Goal: Task Accomplishment & Management: Manage account settings

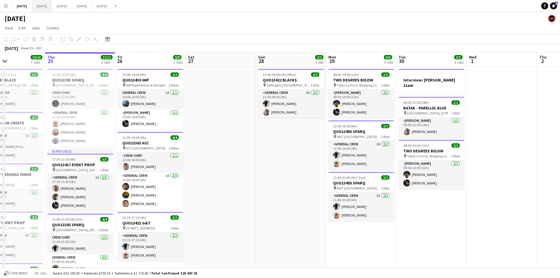
click at [52, 9] on button "[DATE] Close" at bounding box center [42, 5] width 20 height 11
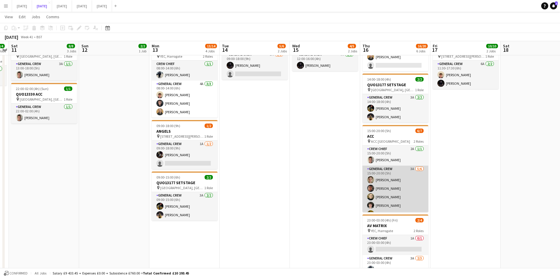
scroll to position [16, 0]
click at [397, 183] on app-card-role "General Crew 3A [DATE] 15:00-20:00 (5h) [PERSON_NAME] [PERSON_NAME] [PERSON_NAM…" at bounding box center [395, 180] width 66 height 63
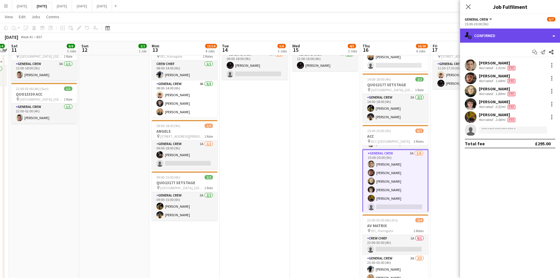
click at [518, 35] on div "single-neutral-actions-check-2 Confirmed" at bounding box center [510, 35] width 100 height 14
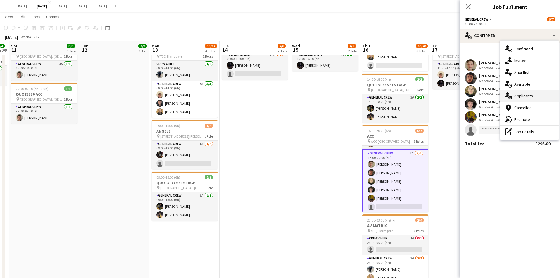
click at [526, 97] on span "Applicants" at bounding box center [523, 95] width 19 height 5
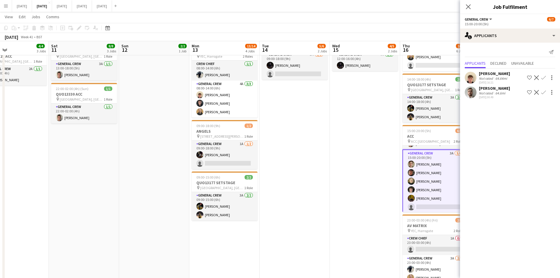
drag, startPoint x: 287, startPoint y: 187, endPoint x: 347, endPoint y: 183, distance: 60.4
click at [347, 183] on app-calendar-viewport "Wed 8 9/9 3 Jobs Thu 9 8/8 3 Jobs Fri 10 4/4 3 Jobs Sat 11 8/8 3 Jobs Sun 12 2/…" at bounding box center [280, 131] width 560 height 452
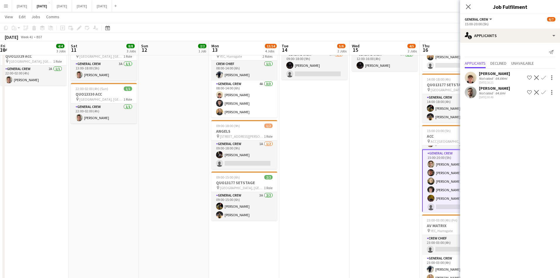
scroll to position [0, 0]
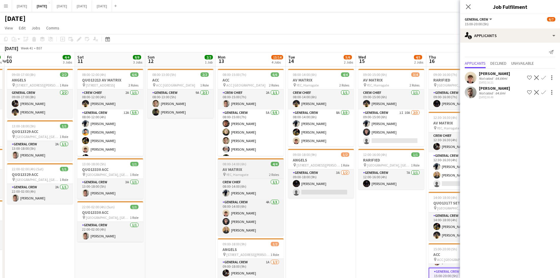
drag, startPoint x: 199, startPoint y: 196, endPoint x: 274, endPoint y: 161, distance: 83.1
click at [254, 187] on app-calendar-viewport "Wed 8 9/9 3 Jobs Thu 9 8/8 3 Jobs Fri 10 4/4 3 Jobs Sat 11 8/8 3 Jobs Sun 12 2/…" at bounding box center [280, 263] width 560 height 423
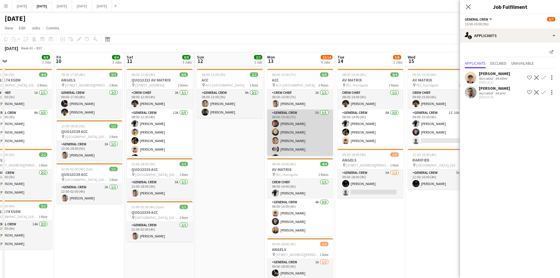
scroll to position [8, 0]
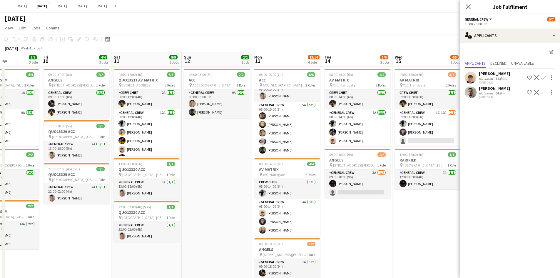
drag, startPoint x: 241, startPoint y: 168, endPoint x: 304, endPoint y: 158, distance: 63.0
click at [304, 158] on app-calendar-viewport "Tue 7 2/2 2 Jobs Wed 8 9/9 3 Jobs Thu 9 8/8 3 Jobs Fri 10 4/4 3 Jobs Sat 11 8/8…" at bounding box center [280, 263] width 560 height 423
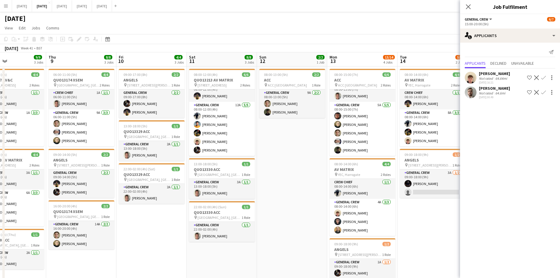
scroll to position [0, 133]
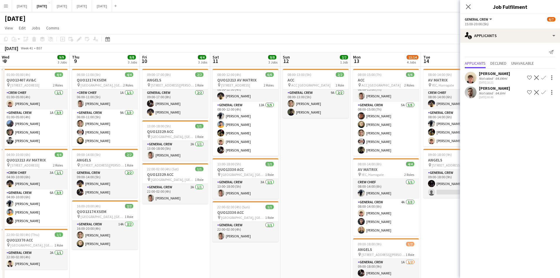
drag, startPoint x: 267, startPoint y: 155, endPoint x: 369, endPoint y: 150, distance: 102.4
click at [369, 150] on app-calendar-viewport "Mon 6 1/1 1 Job Tue 7 2/2 2 Jobs Wed 8 9/9 3 Jobs Thu 9 8/8 3 Jobs Fri 10 4/4 3…" at bounding box center [280, 263] width 560 height 423
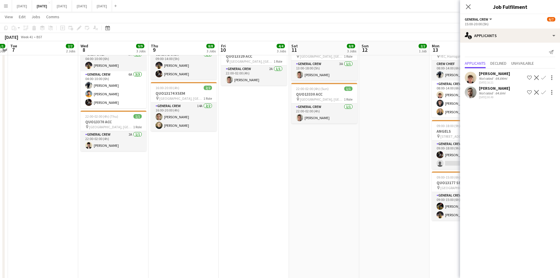
scroll to position [0, 0]
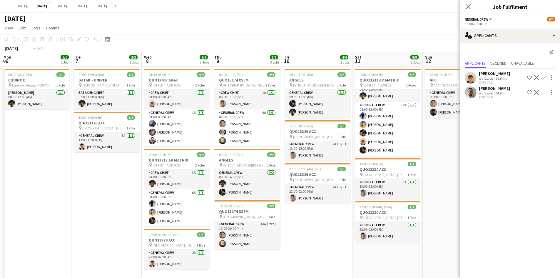
drag, startPoint x: 157, startPoint y: 172, endPoint x: 301, endPoint y: 140, distance: 147.1
click at [299, 140] on app-calendar-viewport "Sat 4 Sun 5 Mon 6 1/1 1 Job Tue 7 2/2 2 Jobs Wed 8 9/9 3 Jobs Thu 9 8/8 3 Jobs …" at bounding box center [280, 263] width 560 height 423
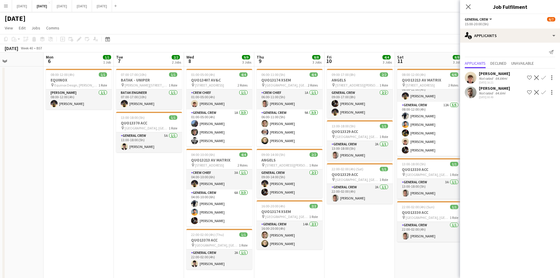
drag, startPoint x: 201, startPoint y: 194, endPoint x: 370, endPoint y: 172, distance: 170.3
click at [370, 172] on app-calendar-viewport "Fri 3 4/6 4 Jobs Sat 4 2/2 1 Job Sun 5 Mon 6 1/1 1 Job Tue 7 2/2 2 Jobs Wed 8 9…" at bounding box center [280, 263] width 560 height 423
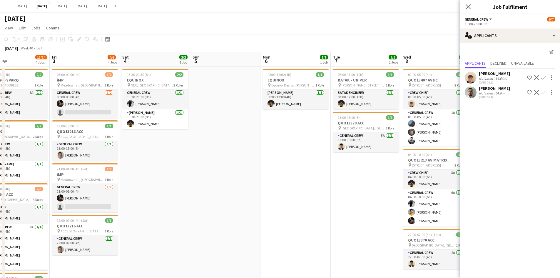
drag, startPoint x: 236, startPoint y: 189, endPoint x: 351, endPoint y: 169, distance: 116.9
click at [368, 173] on app-calendar-viewport "Tue 30 Wed 1 6/6 2 Jobs Thu 2 13/14 4 Jobs Fri 3 4/6 4 Jobs Sat 4 2/2 1 Job Sun…" at bounding box center [280, 263] width 560 height 423
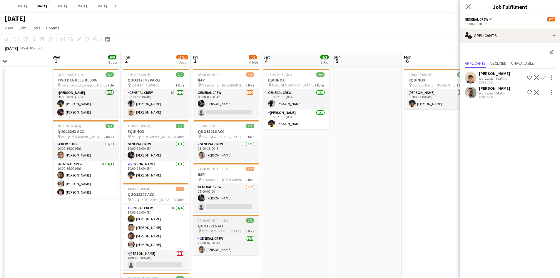
scroll to position [59, 0]
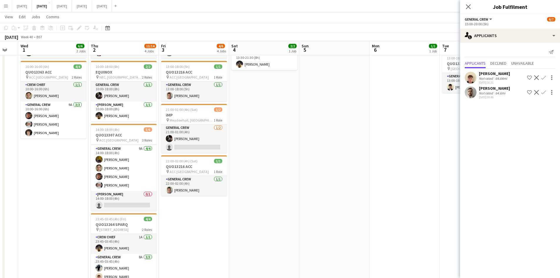
drag, startPoint x: 343, startPoint y: 169, endPoint x: 289, endPoint y: 176, distance: 54.6
click at [298, 175] on app-calendar-viewport "Sun 28 Mon 29 Tue 30 Wed 1 6/6 2 Jobs Thu 2 13/14 4 Jobs Fri 3 4/6 4 Jobs Sat 4…" at bounding box center [280, 190] width 560 height 452
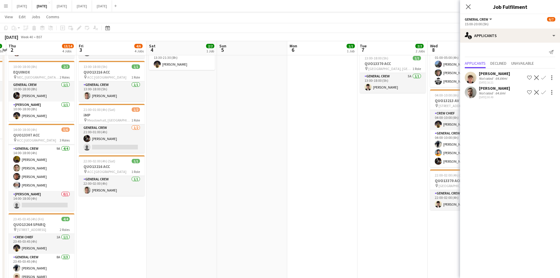
drag, startPoint x: 334, startPoint y: 170, endPoint x: 266, endPoint y: 171, distance: 67.9
click at [269, 171] on app-calendar-viewport "Mon 29 Tue 30 Wed 1 6/6 2 Jobs Thu 2 13/14 4 Jobs Fri 3 4/6 4 Jobs Sat 4 2/2 1 …" at bounding box center [280, 190] width 560 height 452
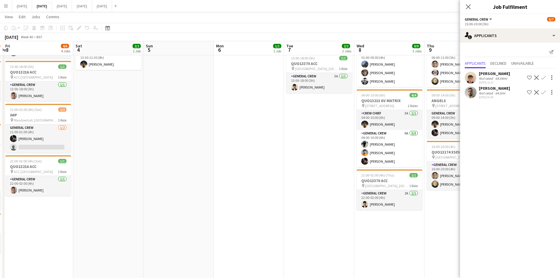
drag, startPoint x: 323, startPoint y: 179, endPoint x: 185, endPoint y: 175, distance: 137.9
click at [186, 175] on app-calendar-viewport "Tue 30 Wed 1 6/6 2 Jobs Thu 2 13/14 4 Jobs Fri 3 4/6 4 Jobs Sat 4 2/2 1 Job Sun…" at bounding box center [280, 190] width 560 height 452
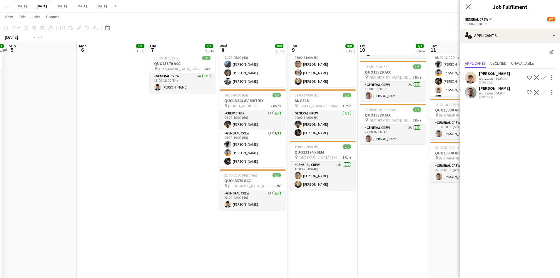
drag, startPoint x: 323, startPoint y: 182, endPoint x: 185, endPoint y: 180, distance: 138.7
click at [194, 181] on app-calendar-viewport "Thu 2 13/14 4 Jobs Fri 3 4/6 4 Jobs Sat 4 2/2 1 Job Sun 5 Mon 6 1/1 1 Job Tue 7…" at bounding box center [280, 190] width 560 height 452
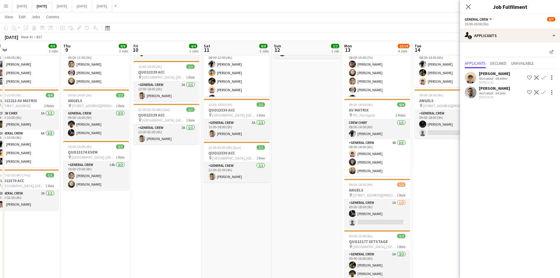
drag, startPoint x: 241, startPoint y: 197, endPoint x: 219, endPoint y: 196, distance: 22.1
click at [219, 196] on app-calendar-viewport "Sun 5 Mon 6 1/1 1 Job Tue 7 2/2 2 Jobs Wed 8 9/9 3 Jobs Thu 9 8/8 3 Jobs Fri 10…" at bounding box center [280, 190] width 560 height 452
drag, startPoint x: 244, startPoint y: 199, endPoint x: 255, endPoint y: 199, distance: 11.5
click at [255, 199] on app-calendar-viewport "Sun 5 Mon 6 1/1 1 Job Tue 7 2/2 2 Jobs Wed 8 9/9 3 Jobs Thu 9 8/8 3 Jobs Fri 10…" at bounding box center [280, 190] width 560 height 452
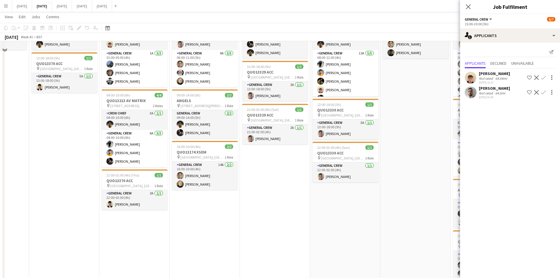
scroll to position [0, 0]
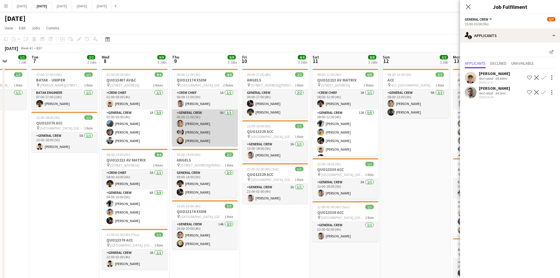
click at [208, 138] on app-card-role "General Crew 9A [DATE] 06:00-11:00 (5h) [PERSON_NAME] [PERSON_NAME] [PERSON_NAM…" at bounding box center [205, 127] width 66 height 37
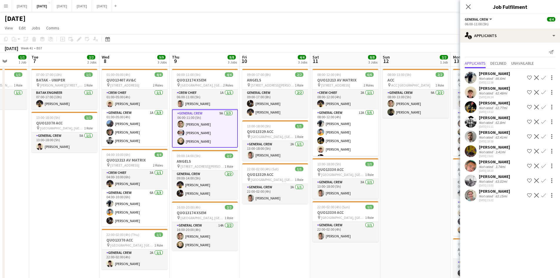
click at [470, 166] on app-user-avatar at bounding box center [471, 166] width 12 height 12
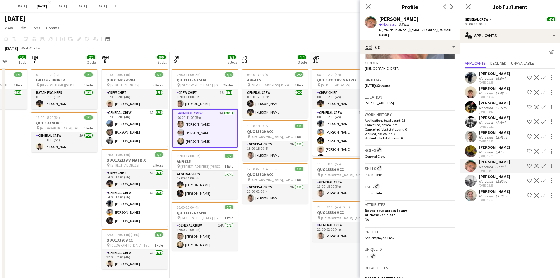
scroll to position [118, 0]
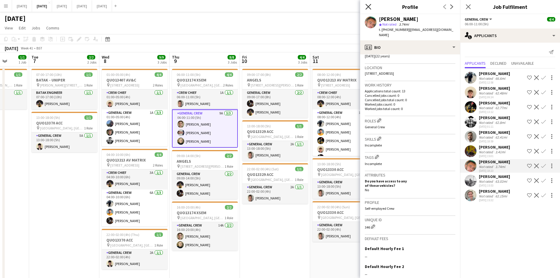
drag, startPoint x: 367, startPoint y: 4, endPoint x: 387, endPoint y: 3, distance: 20.0
click at [367, 4] on icon "Close pop-in" at bounding box center [368, 6] width 5 height 5
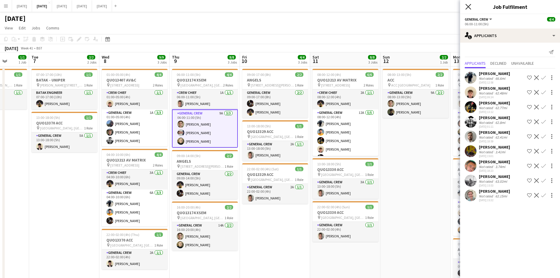
click at [467, 6] on icon "Close pop-in" at bounding box center [468, 7] width 6 height 6
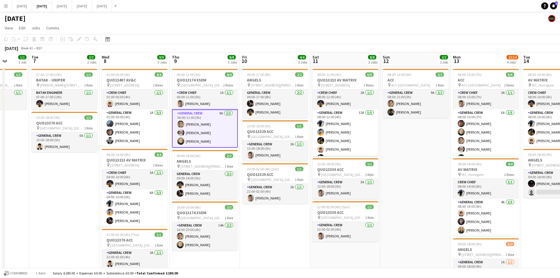
drag, startPoint x: 413, startPoint y: 177, endPoint x: 306, endPoint y: 155, distance: 109.8
click at [317, 157] on app-calendar-viewport "Sat 4 2/2 1 Job Sun 5 Mon 6 1/1 1 Job Tue 7 2/2 2 Jobs Wed 8 9/9 3 Jobs Thu 9 8…" at bounding box center [280, 263] width 560 height 423
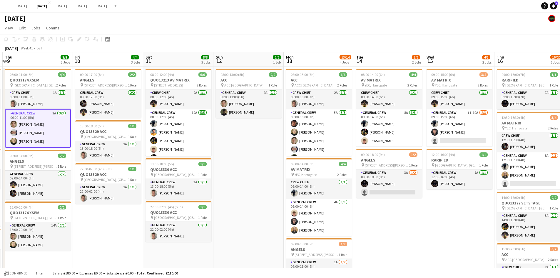
drag, startPoint x: 316, startPoint y: 176, endPoint x: 246, endPoint y: 169, distance: 70.3
click at [244, 171] on app-calendar-viewport "Mon 6 1/1 1 Job Tue 7 2/2 2 Jobs Wed 8 9/9 3 Jobs Thu 9 8/8 3 Jobs Fri 10 4/4 3…" at bounding box center [280, 263] width 560 height 423
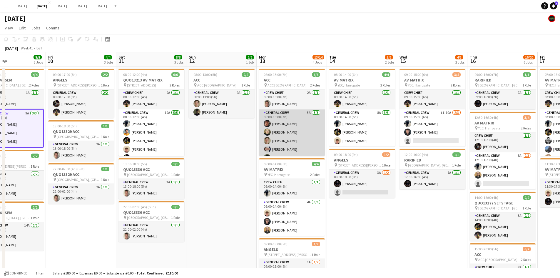
scroll to position [8, 0]
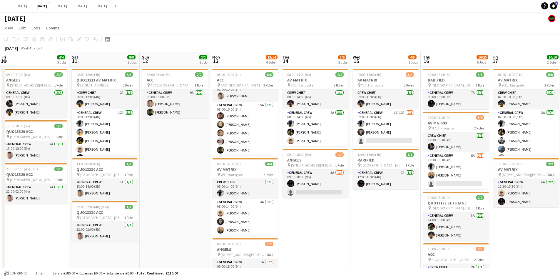
drag, startPoint x: 374, startPoint y: 170, endPoint x: 310, endPoint y: 168, distance: 63.8
click at [313, 169] on app-calendar-viewport "Tue 7 2/2 2 Jobs Wed 8 9/9 3 Jobs Thu 9 8/8 3 Jobs Fri 10 4/4 3 Jobs Sat 11 8/8…" at bounding box center [280, 263] width 560 height 423
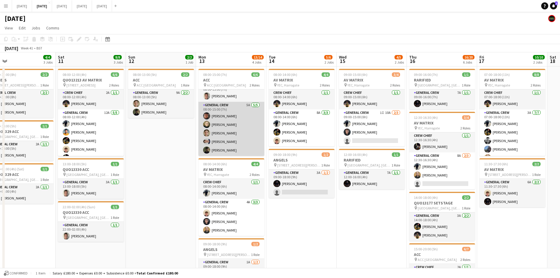
click at [222, 125] on app-card-role "General Crew 5A [DATE] 08:00-15:00 (7h) [PERSON_NAME] [PERSON_NAME] black [PERS…" at bounding box center [231, 129] width 66 height 54
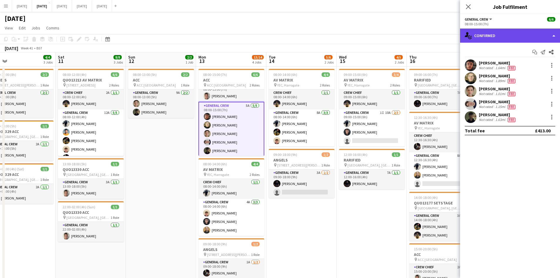
click at [507, 31] on div "single-neutral-actions-check-2 Confirmed" at bounding box center [510, 35] width 100 height 14
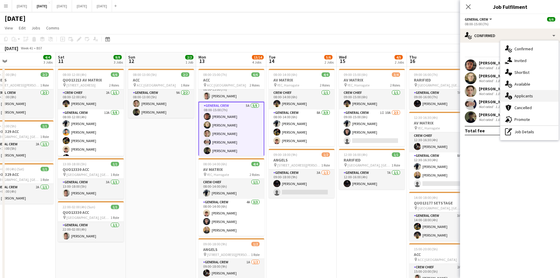
click at [522, 99] on div "single-neutral-actions-information Applicants" at bounding box center [529, 96] width 58 height 12
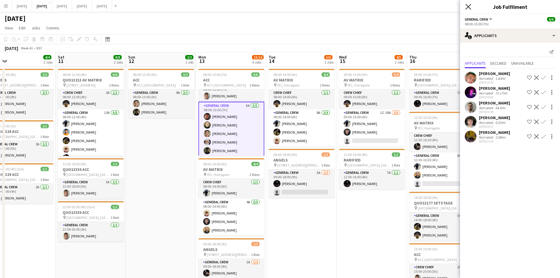
click at [466, 5] on icon at bounding box center [468, 7] width 6 height 6
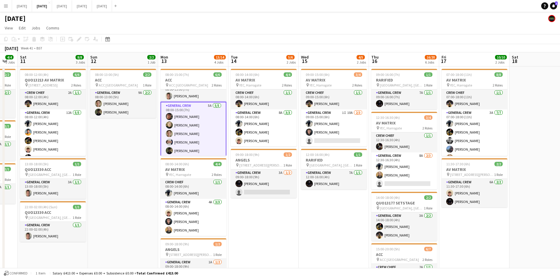
drag, startPoint x: 356, startPoint y: 235, endPoint x: 318, endPoint y: 232, distance: 38.6
click at [317, 234] on app-calendar-viewport "Wed 8 9/9 3 Jobs Thu 9 8/8 3 Jobs Fri 10 4/4 3 Jobs Sat 11 8/8 3 Jobs Sun 12 2/…" at bounding box center [280, 263] width 560 height 423
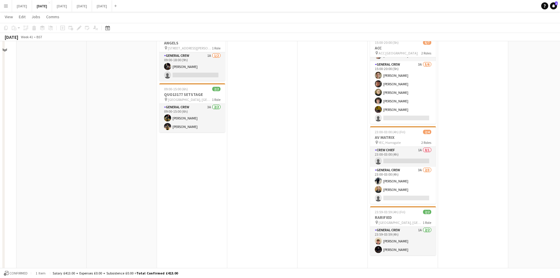
scroll to position [59, 0]
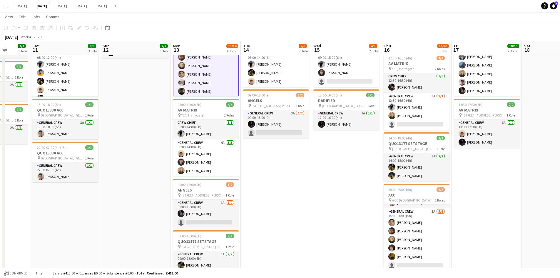
click at [415, 197] on app-calendar-viewport "Wed 8 9/9 3 Jobs Thu 9 8/8 3 Jobs Fri 10 4/4 3 Jobs Sat 11 8/8 3 Jobs Sun 12 2/…" at bounding box center [280, 190] width 560 height 452
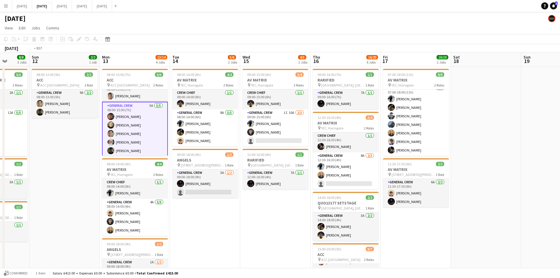
click at [378, 192] on app-calendar-viewport "Thu 9 8/8 3 Jobs Fri 10 4/4 3 Jobs Sat 11 8/8 3 Jobs Sun 12 2/2 1 Job Mon 13 13…" at bounding box center [280, 263] width 560 height 423
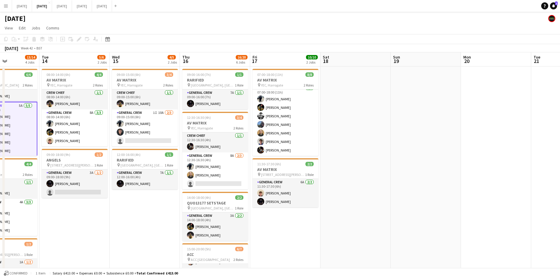
drag, startPoint x: 442, startPoint y: 200, endPoint x: 327, endPoint y: 201, distance: 114.9
click at [328, 202] on app-calendar-viewport "Sat 11 8/8 3 Jobs Sun 12 2/2 1 Job Mon 13 13/14 4 Jobs Tue 14 5/6 2 Jobs Wed 15…" at bounding box center [280, 263] width 560 height 423
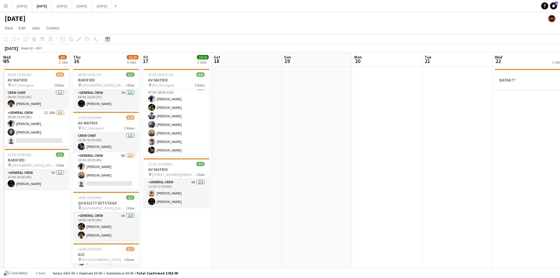
drag, startPoint x: 415, startPoint y: 218, endPoint x: 276, endPoint y: 220, distance: 139.6
click at [281, 220] on app-calendar-viewport "Sun 12 2/2 1 Job Mon 13 13/14 4 Jobs Tue 14 5/6 2 Jobs Wed 15 4/5 2 Jobs Thu 16…" at bounding box center [280, 263] width 560 height 423
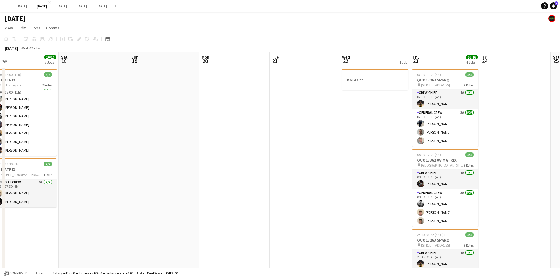
drag, startPoint x: 336, startPoint y: 217, endPoint x: 263, endPoint y: 219, distance: 72.6
click at [263, 219] on app-calendar-viewport "Tue 14 5/6 2 Jobs Wed 15 4/5 2 Jobs Thu 16 16/20 6 Jobs Fri 17 10/10 2 Jobs Sat…" at bounding box center [280, 263] width 560 height 423
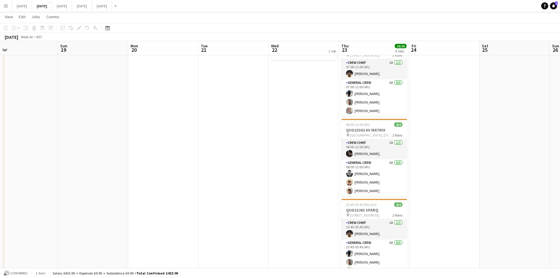
drag, startPoint x: 249, startPoint y: 190, endPoint x: 321, endPoint y: 173, distance: 74.1
click at [321, 173] on app-calendar-viewport "Wed 15 4/5 2 Jobs Thu 16 16/20 6 Jobs Fri 17 10/10 2 Jobs Sat 18 Sun 19 Mon 20 …" at bounding box center [280, 220] width 560 height 452
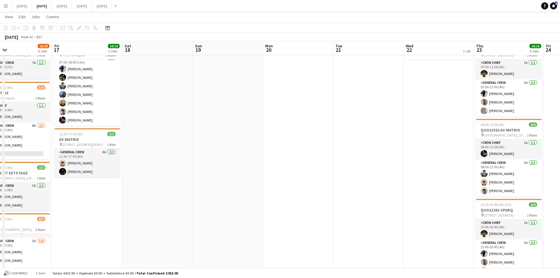
click at [294, 177] on app-calendar-viewport "Tue 14 5/6 2 Jobs Wed 15 4/5 2 Jobs Thu 16 16/20 6 Jobs Fri 17 10/10 2 Jobs Sat…" at bounding box center [280, 220] width 560 height 452
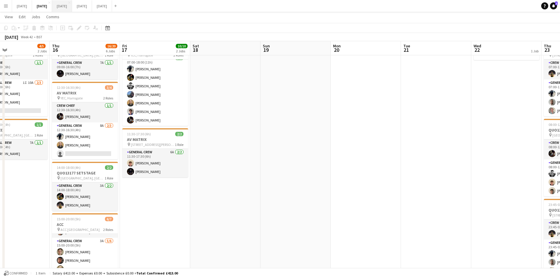
click at [72, 7] on button "[DATE] Close" at bounding box center [62, 5] width 20 height 11
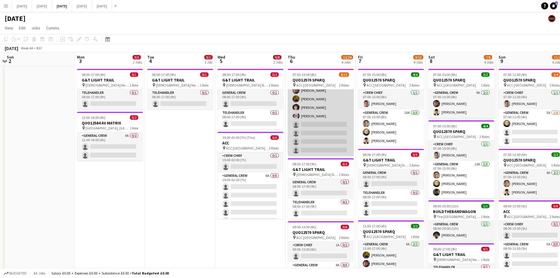
click at [319, 131] on app-card-role "General Crew 11A [DATE] 07:00-15:00 (8h) [PERSON_NAME] [PERSON_NAME] [PERSON_NA…" at bounding box center [321, 103] width 66 height 105
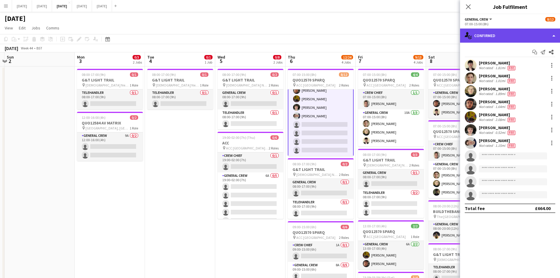
click at [519, 32] on div "single-neutral-actions-check-2 Confirmed" at bounding box center [510, 35] width 100 height 14
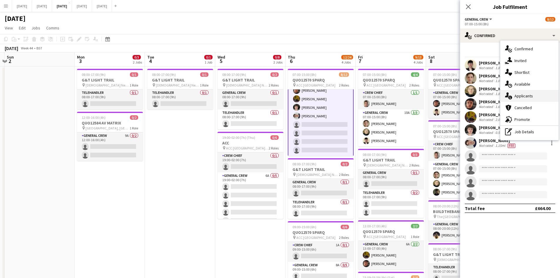
click at [522, 94] on span "Applicants" at bounding box center [523, 95] width 19 height 5
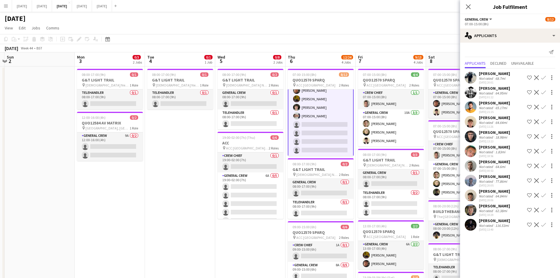
click at [469, 7] on icon "Close pop-in" at bounding box center [468, 6] width 5 height 5
